Goal: Find specific page/section: Find specific page/section

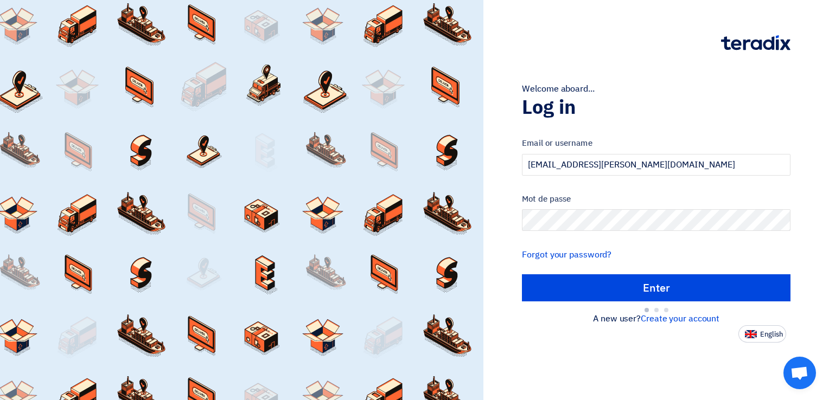
type input "Sign in"
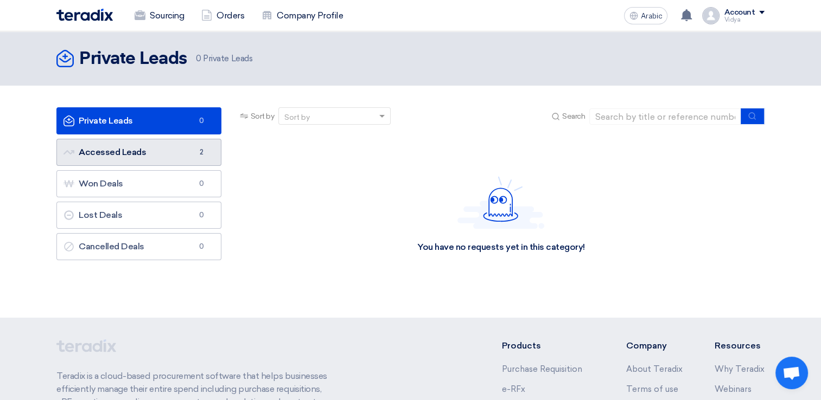
click at [178, 151] on link "Accessed Leads Accessed Leads 2" at bounding box center [138, 152] width 165 height 27
